Goal: Transaction & Acquisition: Purchase product/service

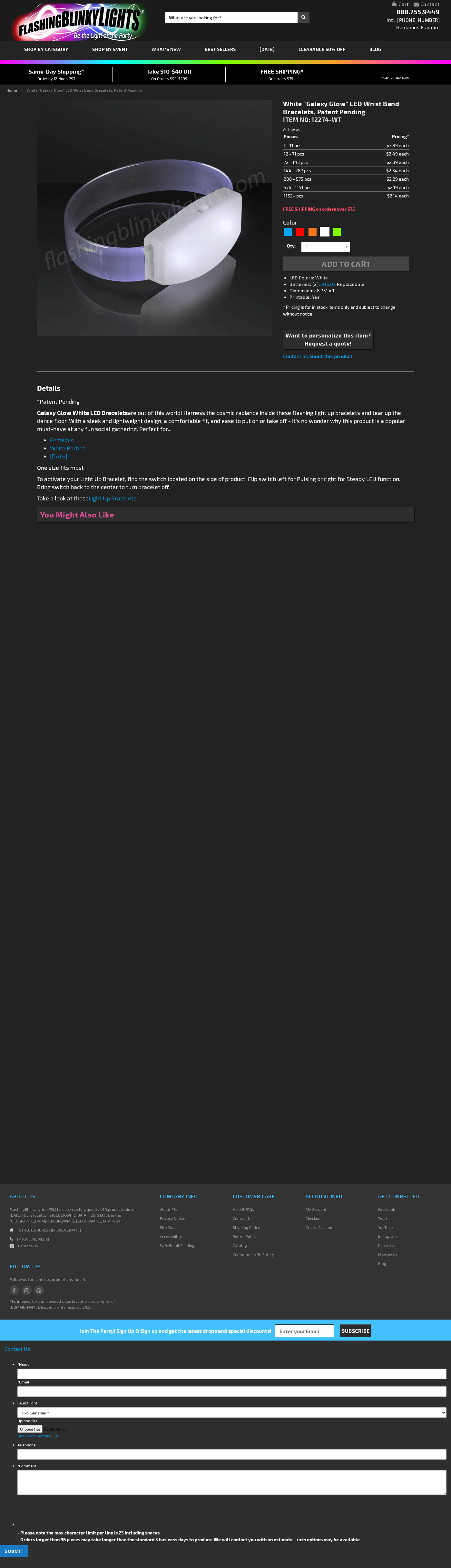
type input "5646"
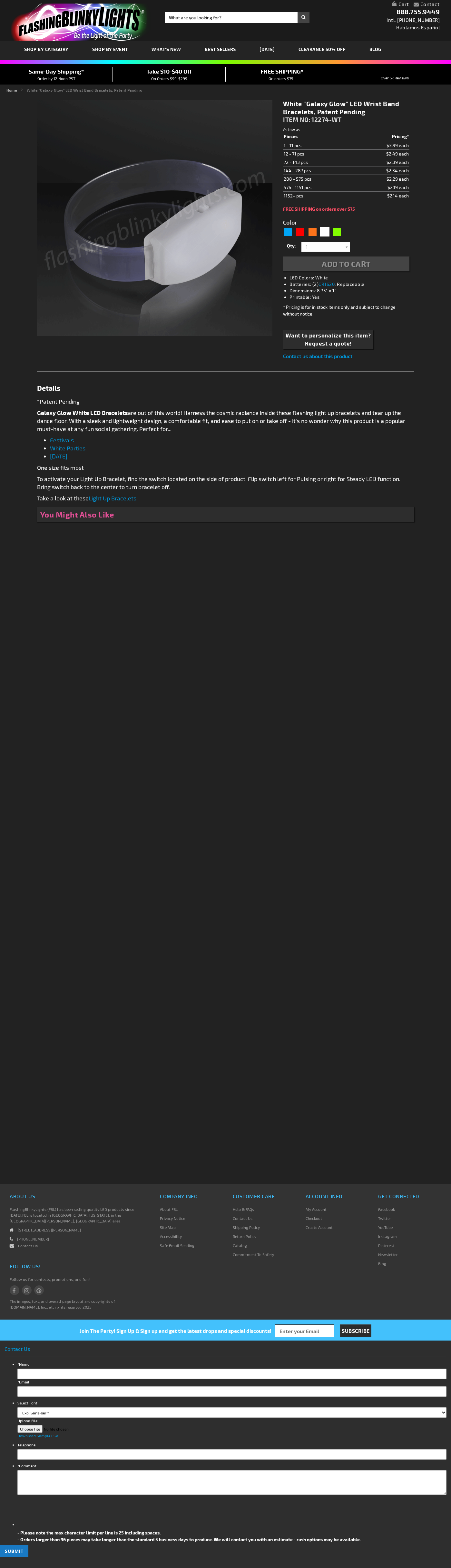
type input "5646"
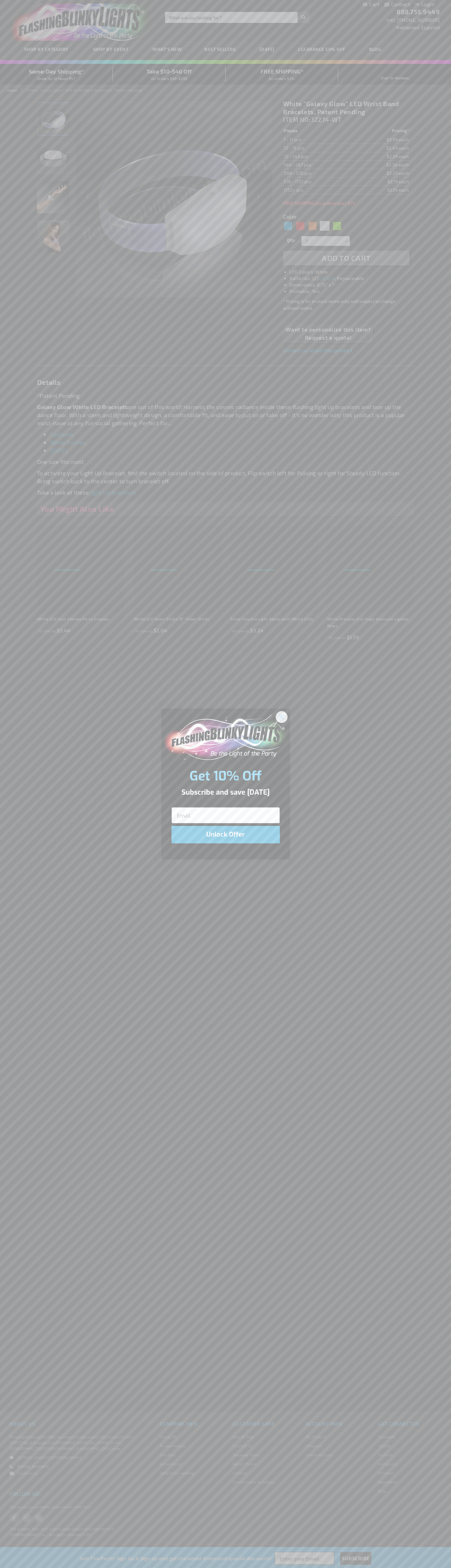
click at [282, 717] on icon "Close dialog" at bounding box center [281, 717] width 5 height 5
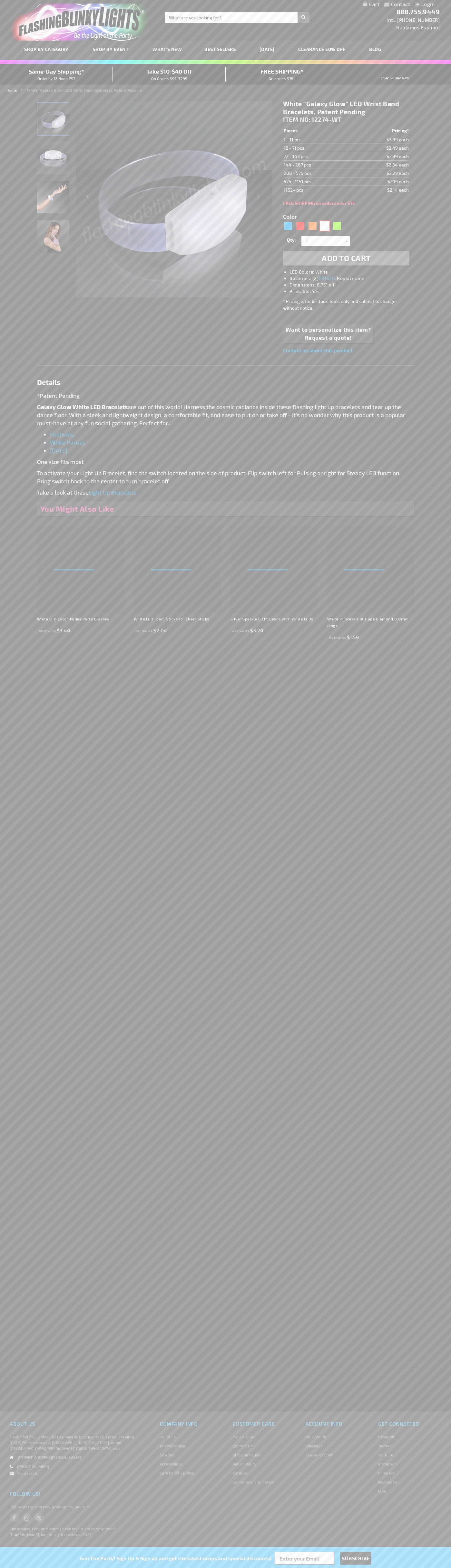
click at [325, 226] on div "White" at bounding box center [325, 226] width 9 height 9
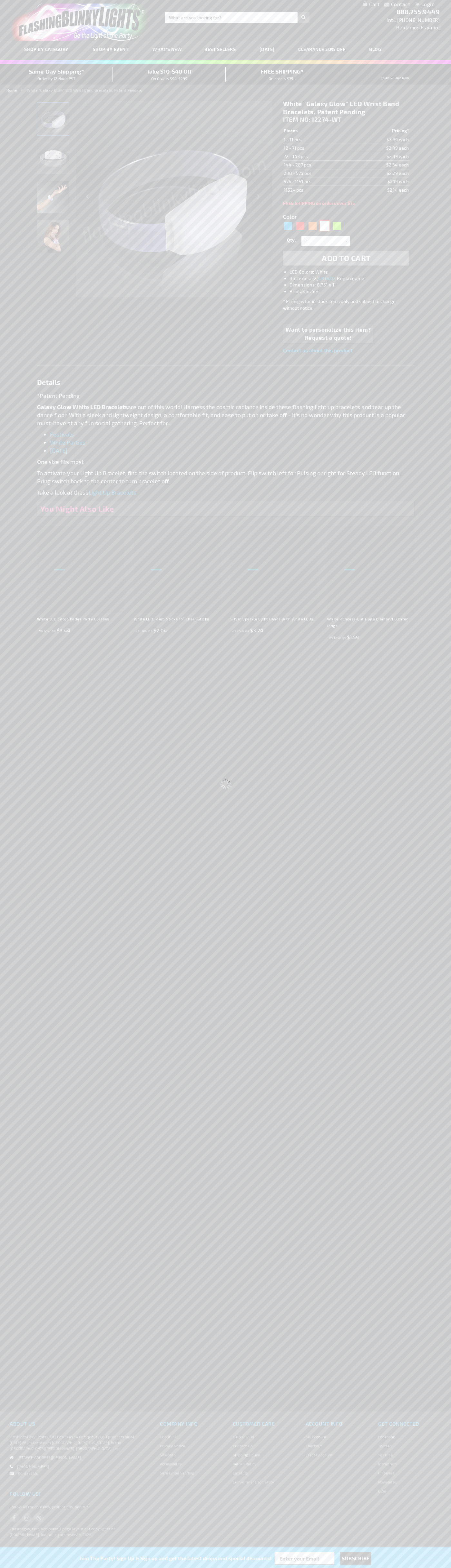
select select
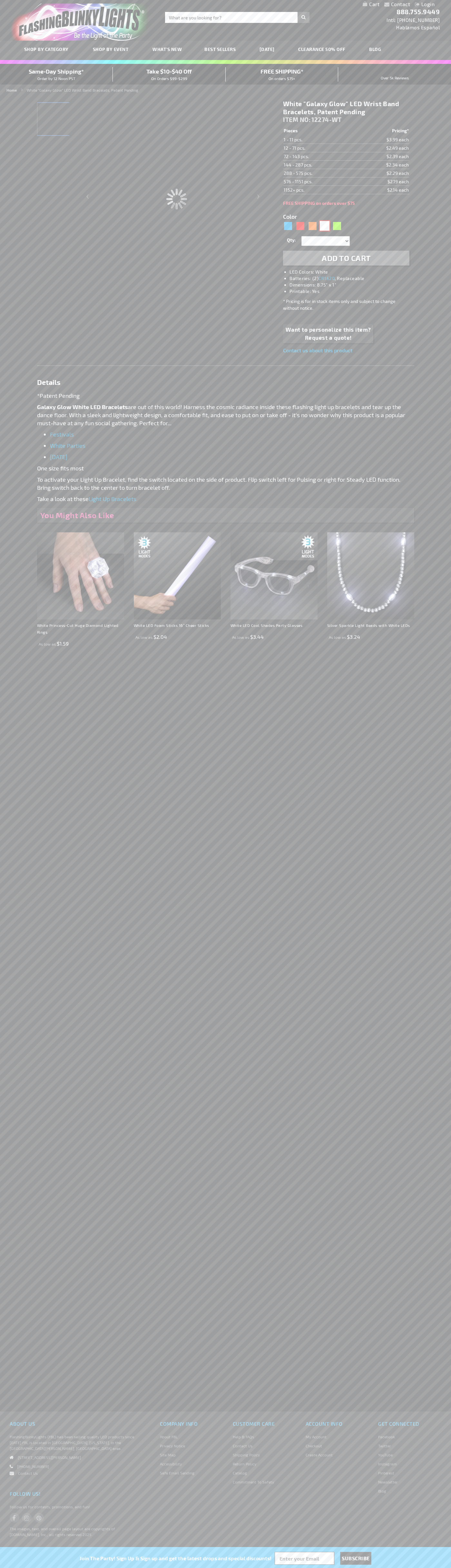
type input "Customize - White &quot;Galaxy Glow&quot; LED Wrist Band Bracelets, Patent Pend…"
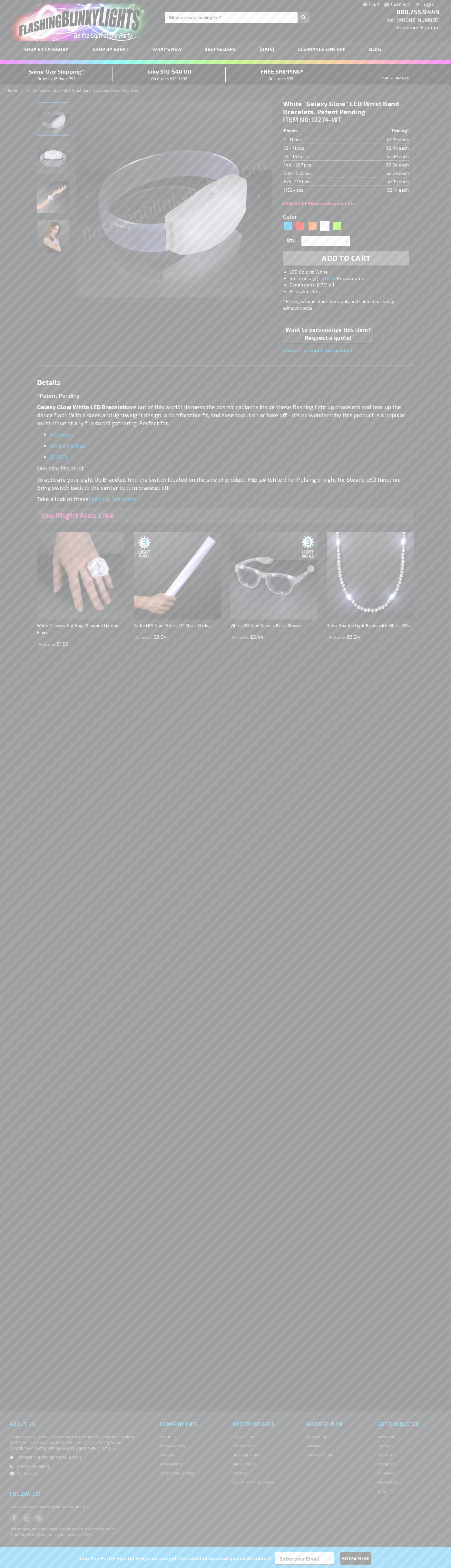
click at [346, 258] on span "Add to Cart" at bounding box center [346, 258] width 49 height 9
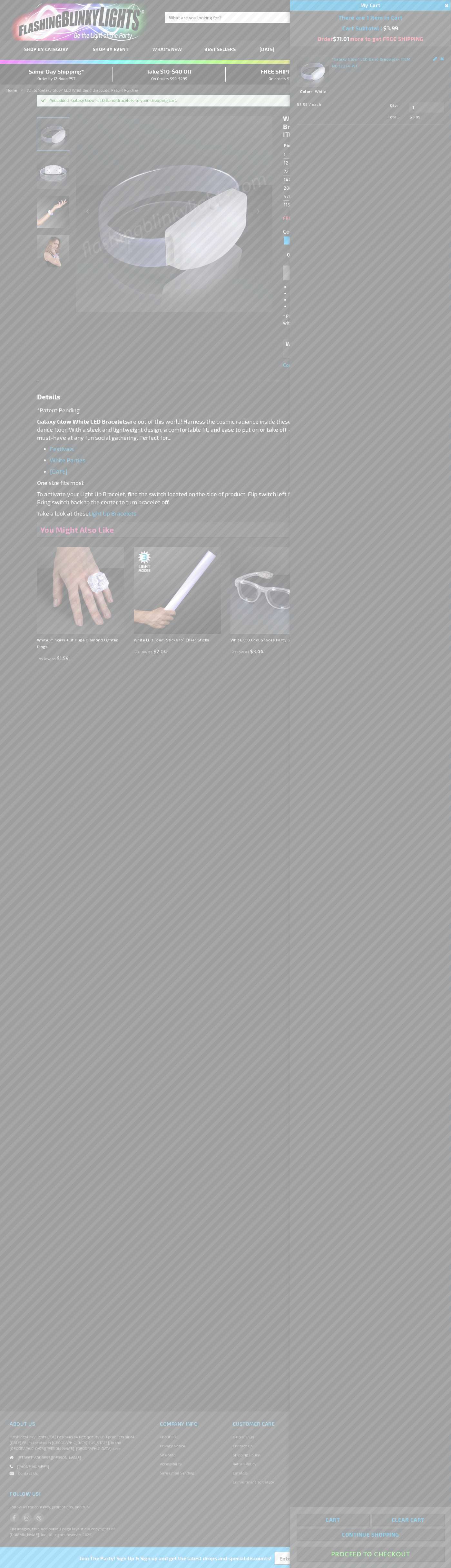
click at [370, 1554] on button "Proceed To Checkout" at bounding box center [370, 1554] width 148 height 15
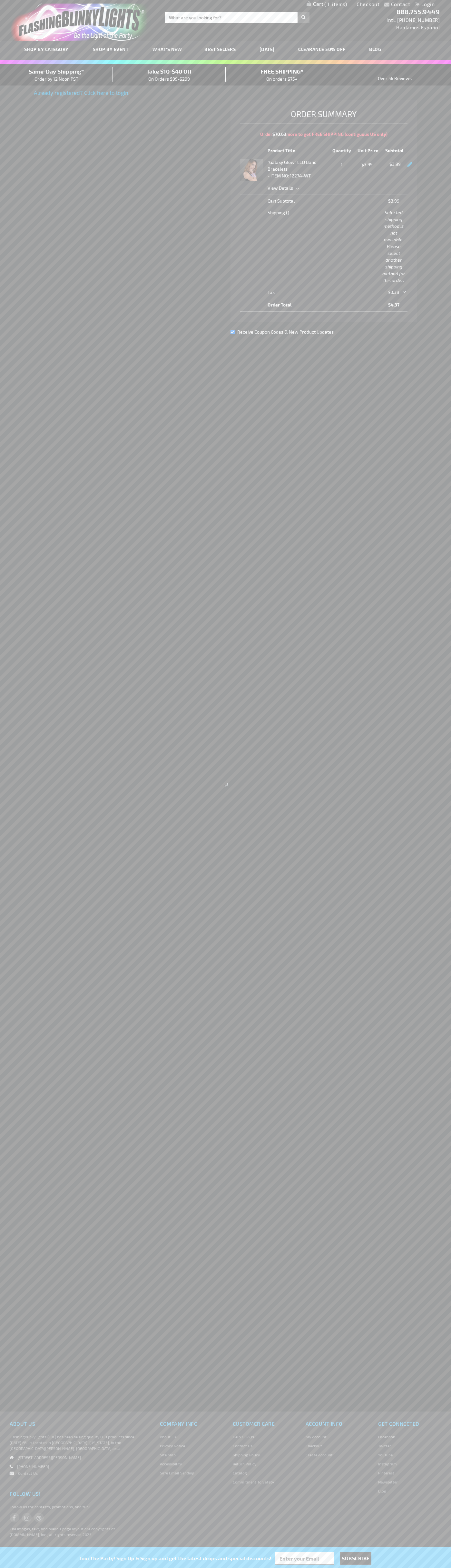
click at [368, 5] on link "Checkout" at bounding box center [367, 4] width 23 height 6
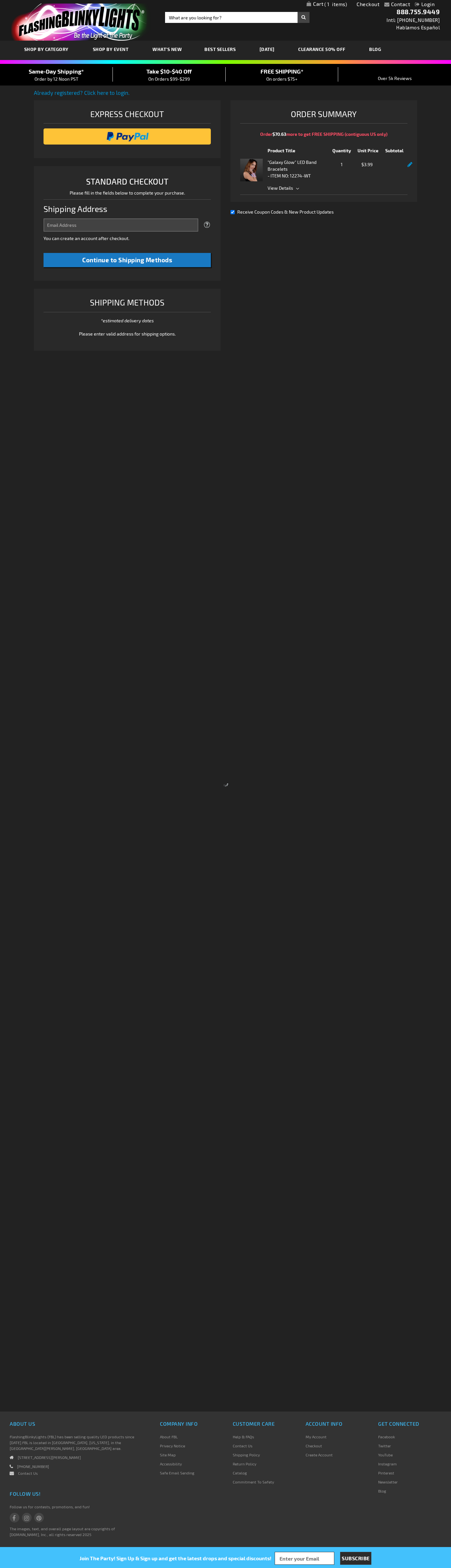
select select "US"
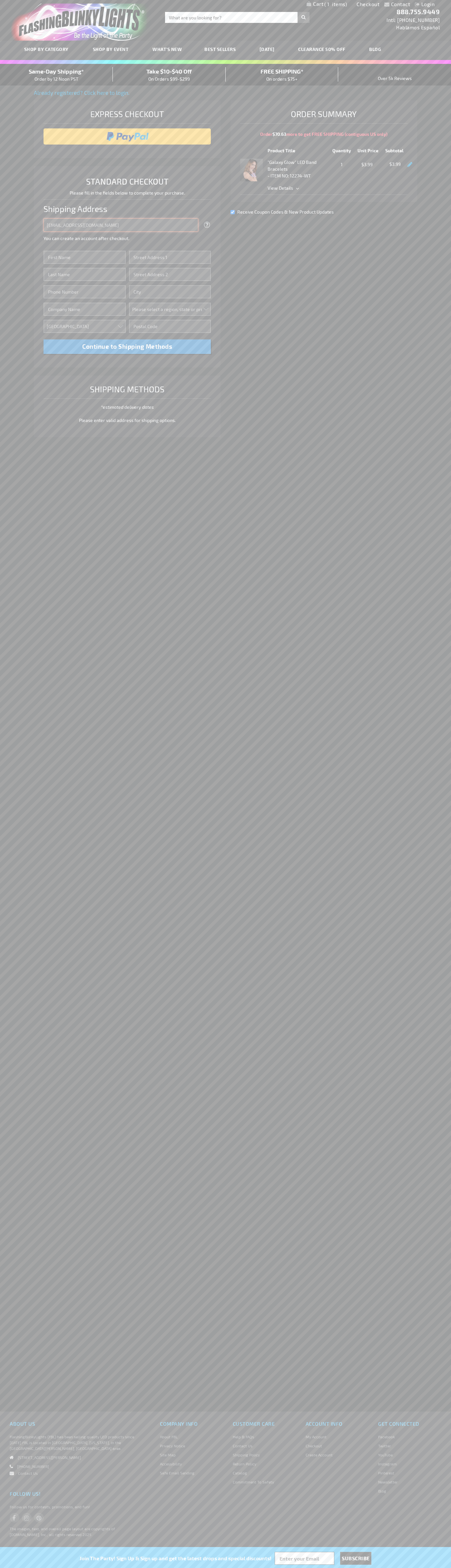
type input "johnsmith005@storebotmail.joonix.net"
type input "John"
type input "651 N. 34th Str."
type input "First floor"
type input "seattle"
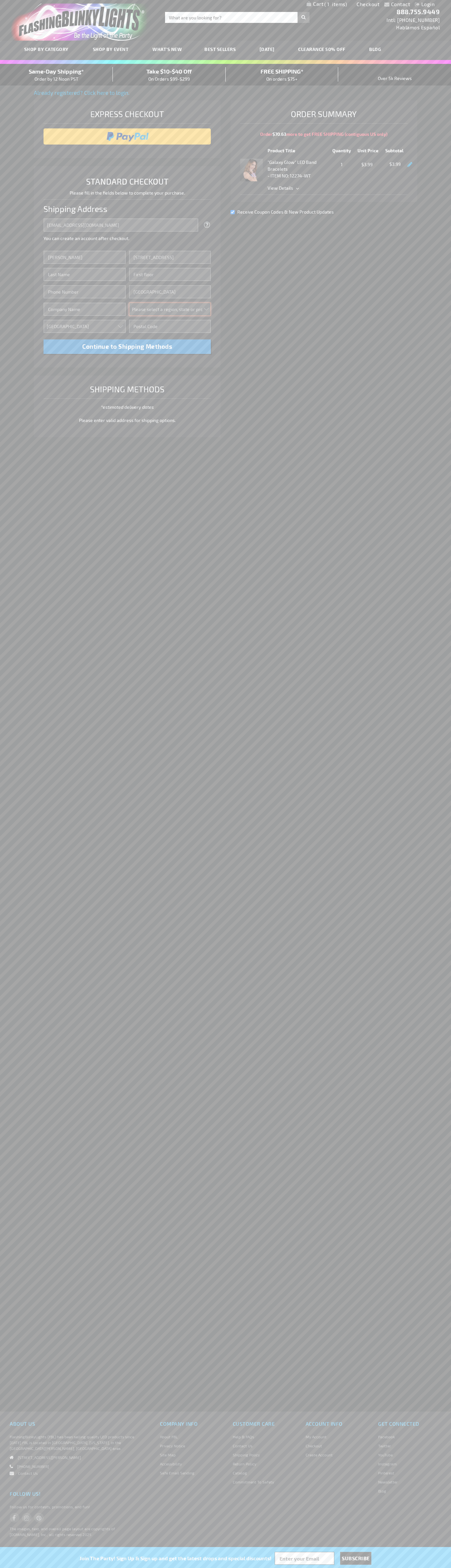
select select "62"
type input "98103"
type input "Smith"
type input "6502530000"
type input "John Smith"
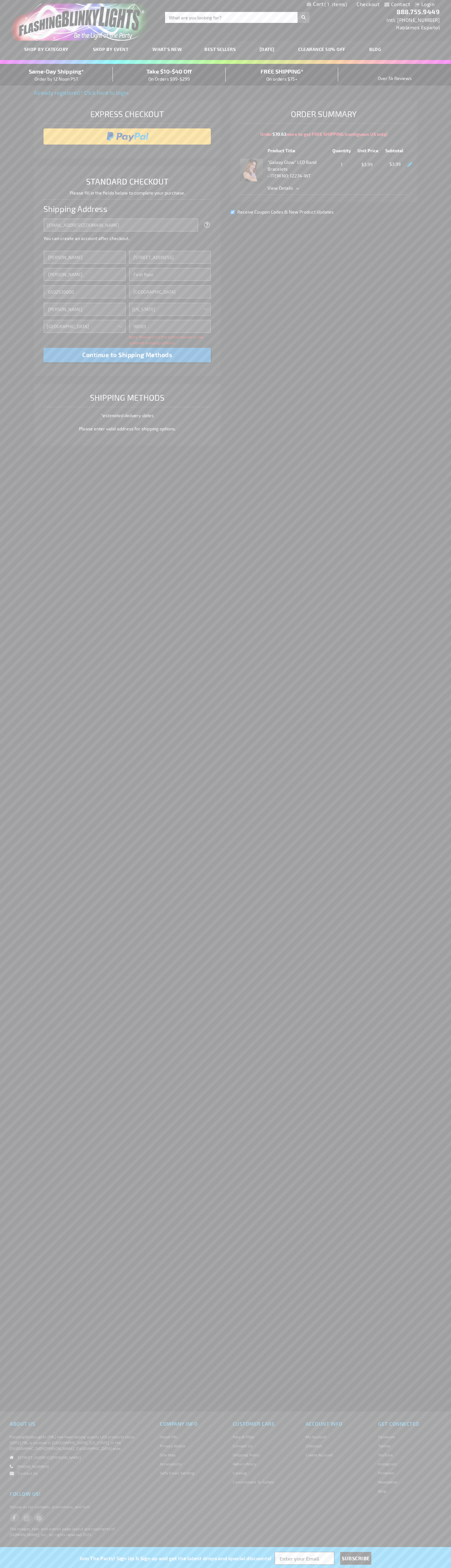
click at [57, 75] on div "Same-Day Shipping* Order by 12 Noon PST" at bounding box center [57, 74] width 113 height 15
click at [127, 136] on input "image" at bounding box center [127, 136] width 161 height 13
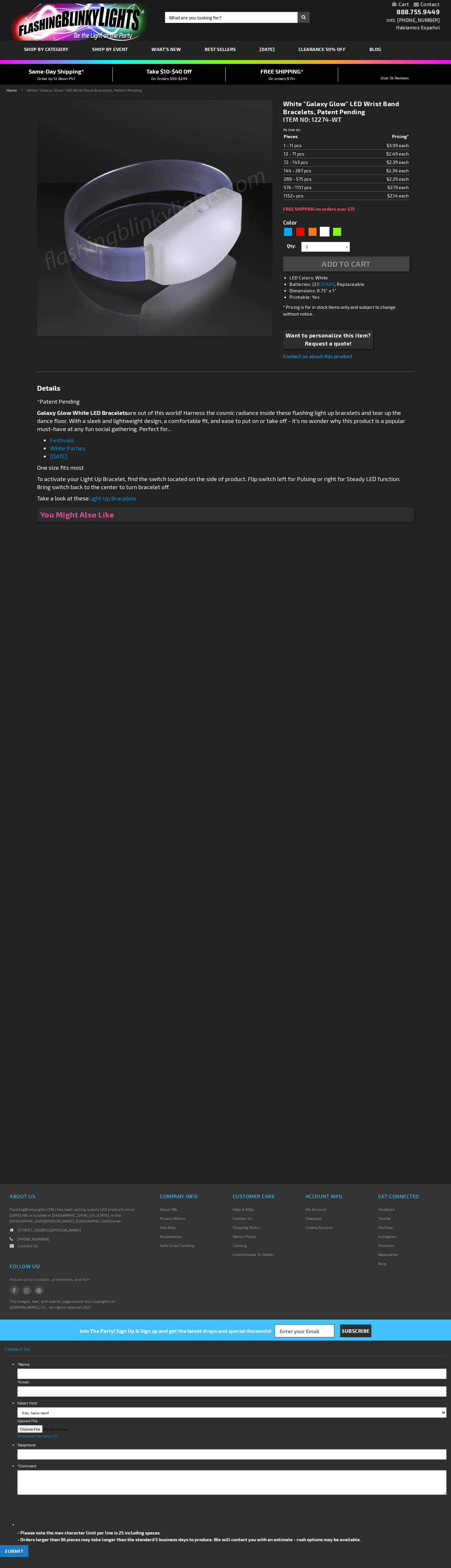
type input "5646"
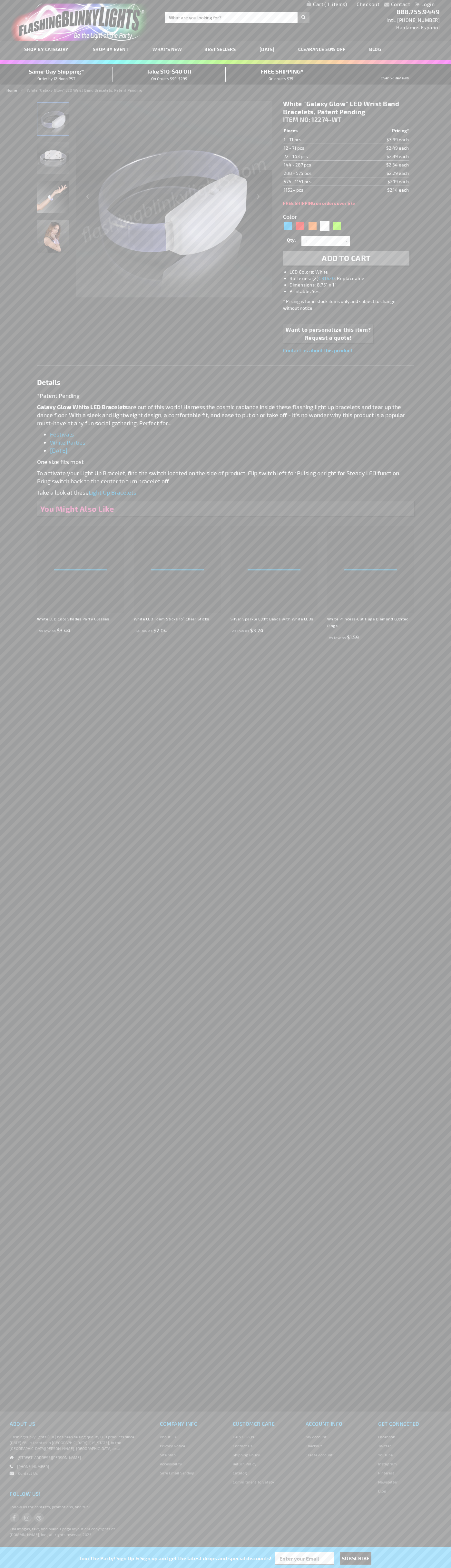
click at [327, 5] on span "1" at bounding box center [336, 4] width 22 height 6
